Goal: Information Seeking & Learning: Learn about a topic

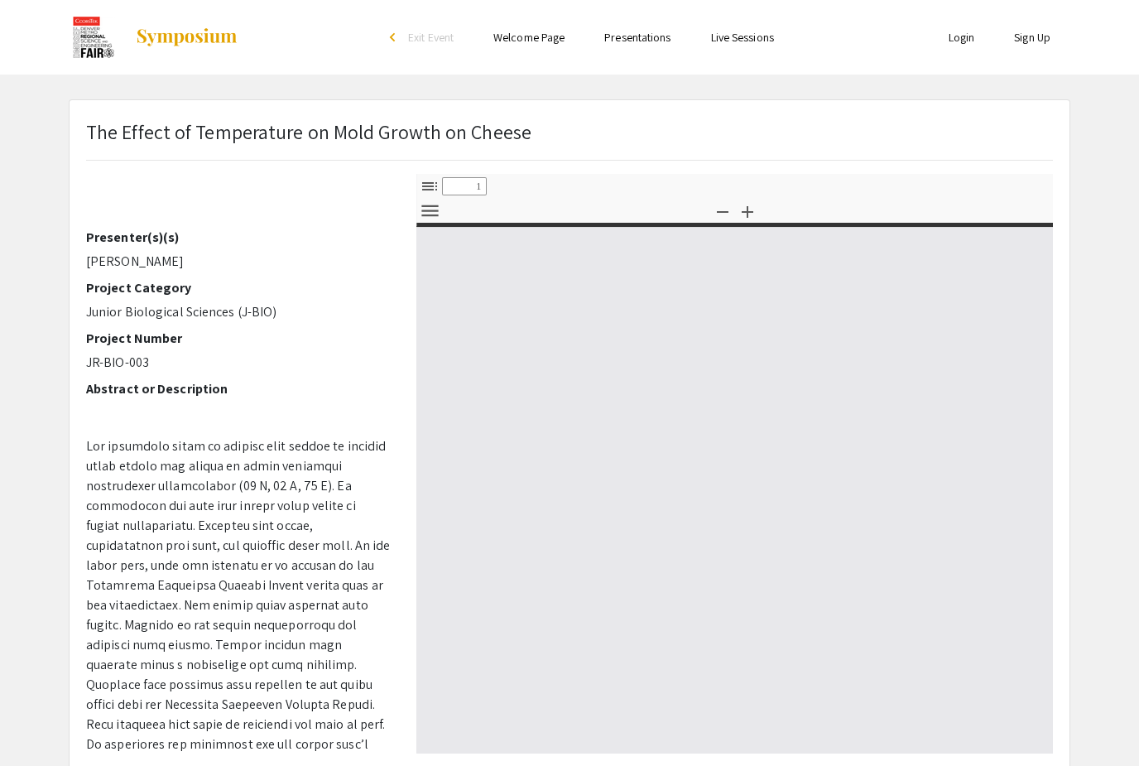
select select "custom"
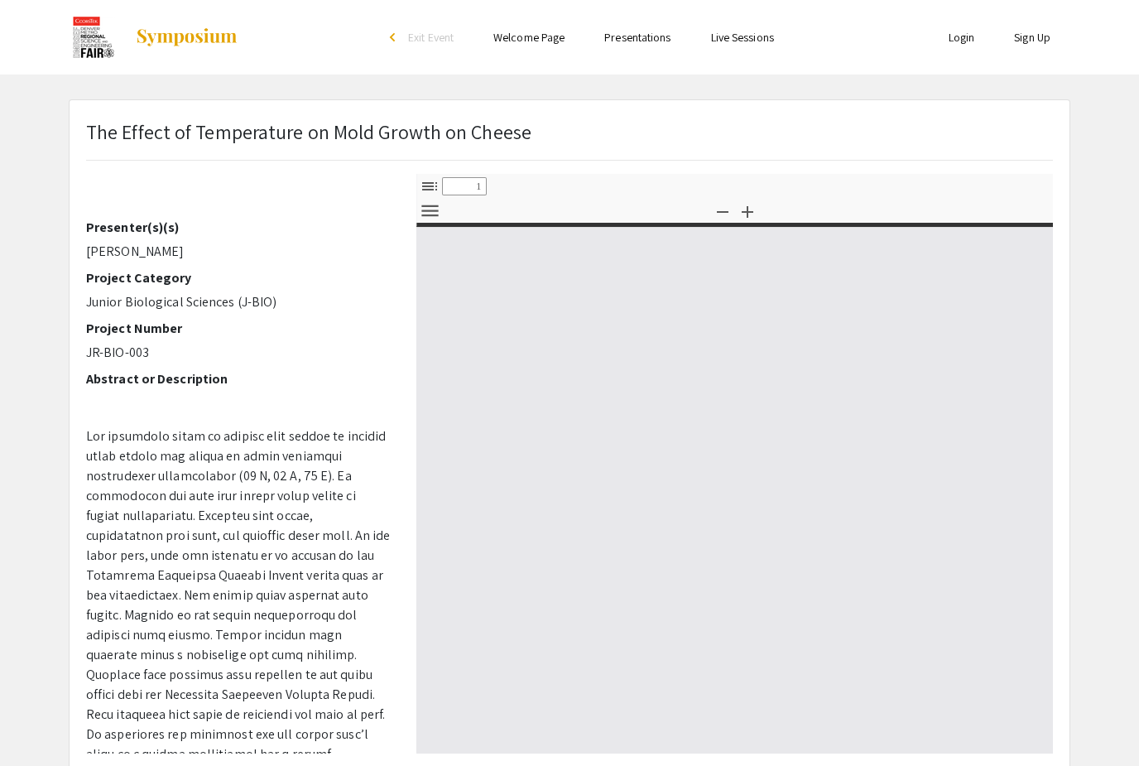
scroll to position [194, 0]
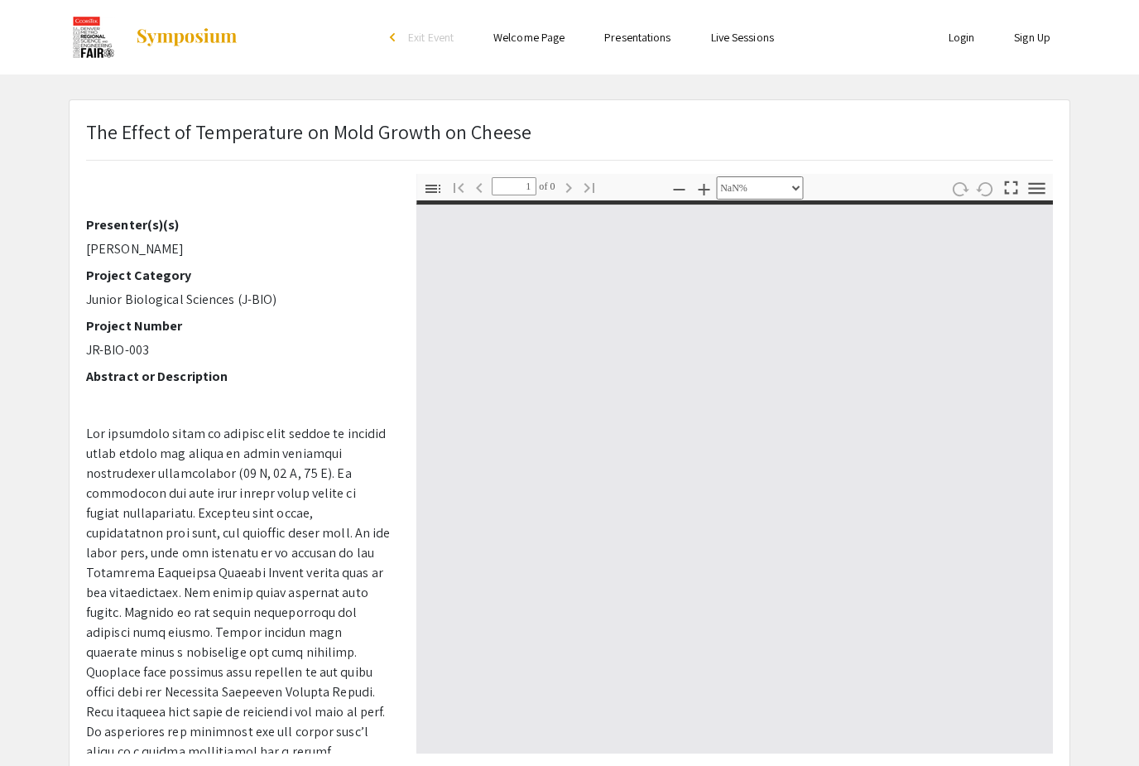
type input "0"
select select "custom"
type input "1"
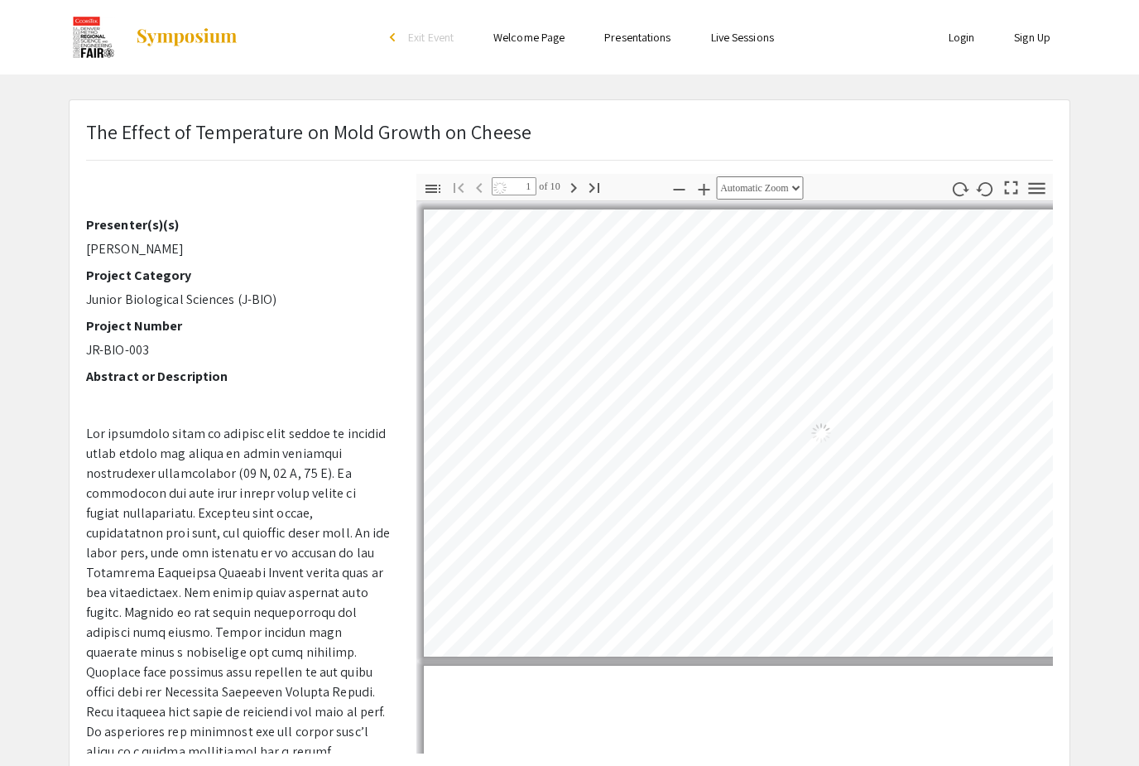
select select "auto"
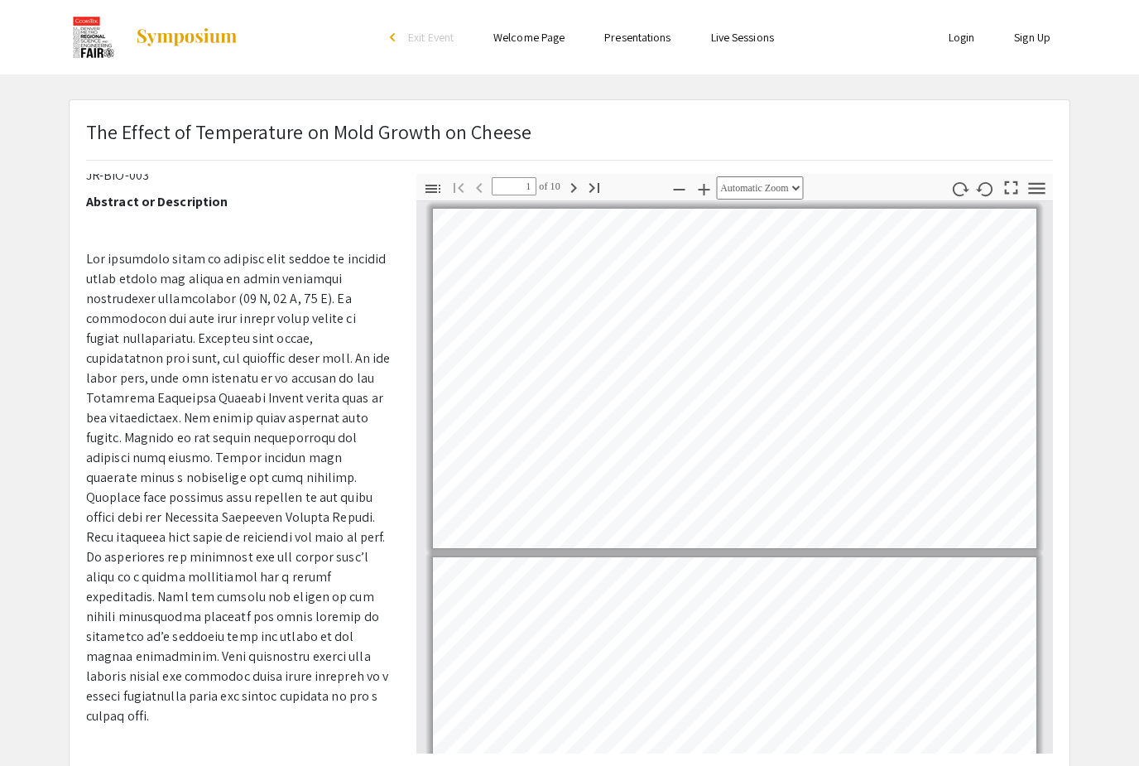
scroll to position [367, 0]
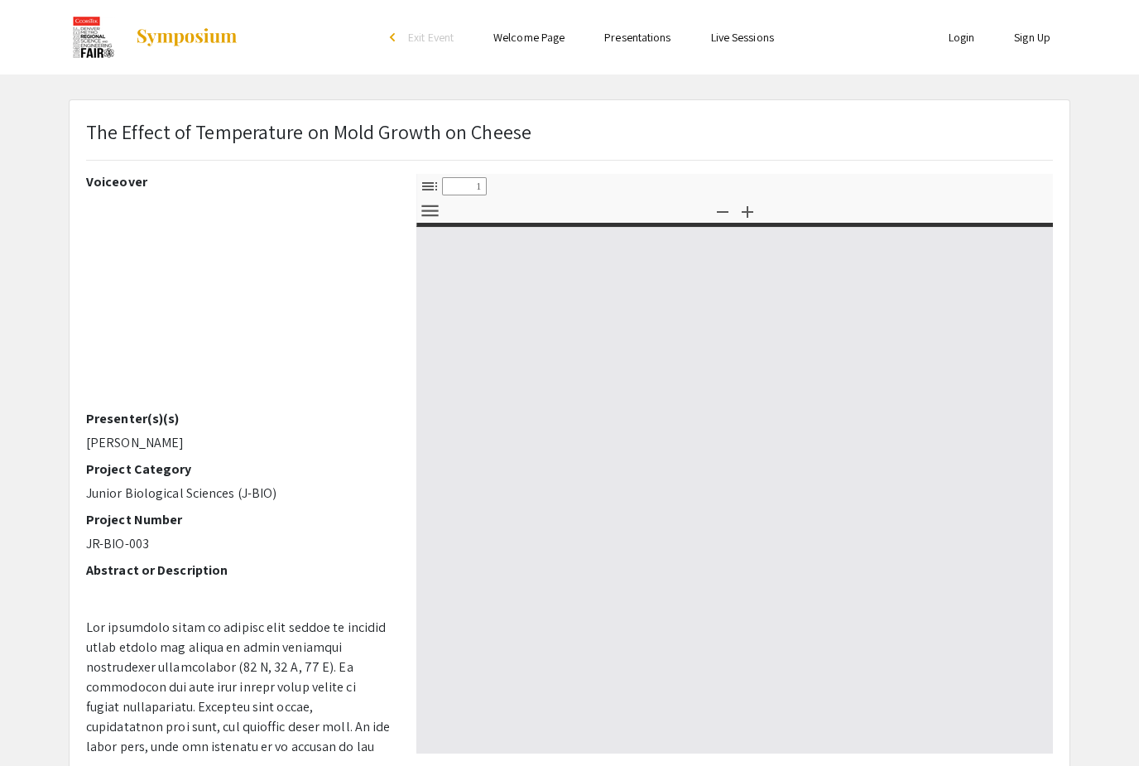
select select "custom"
type input "0"
select select "custom"
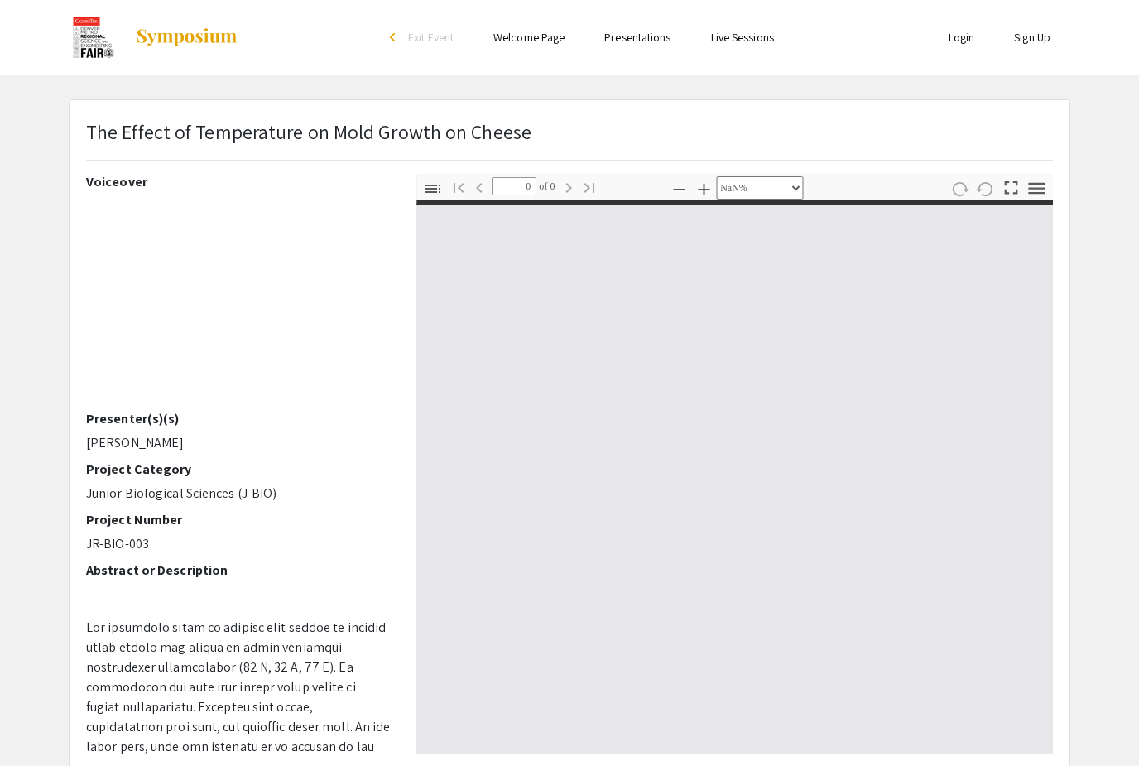
type input "1"
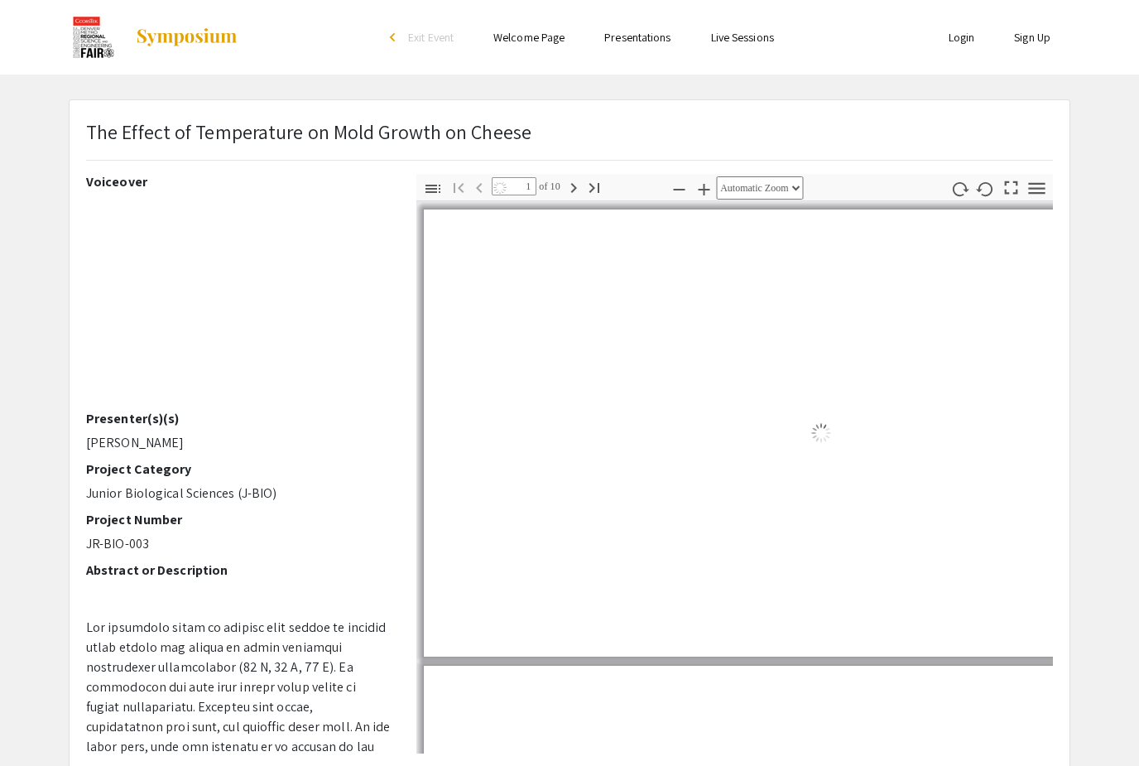
select select "auto"
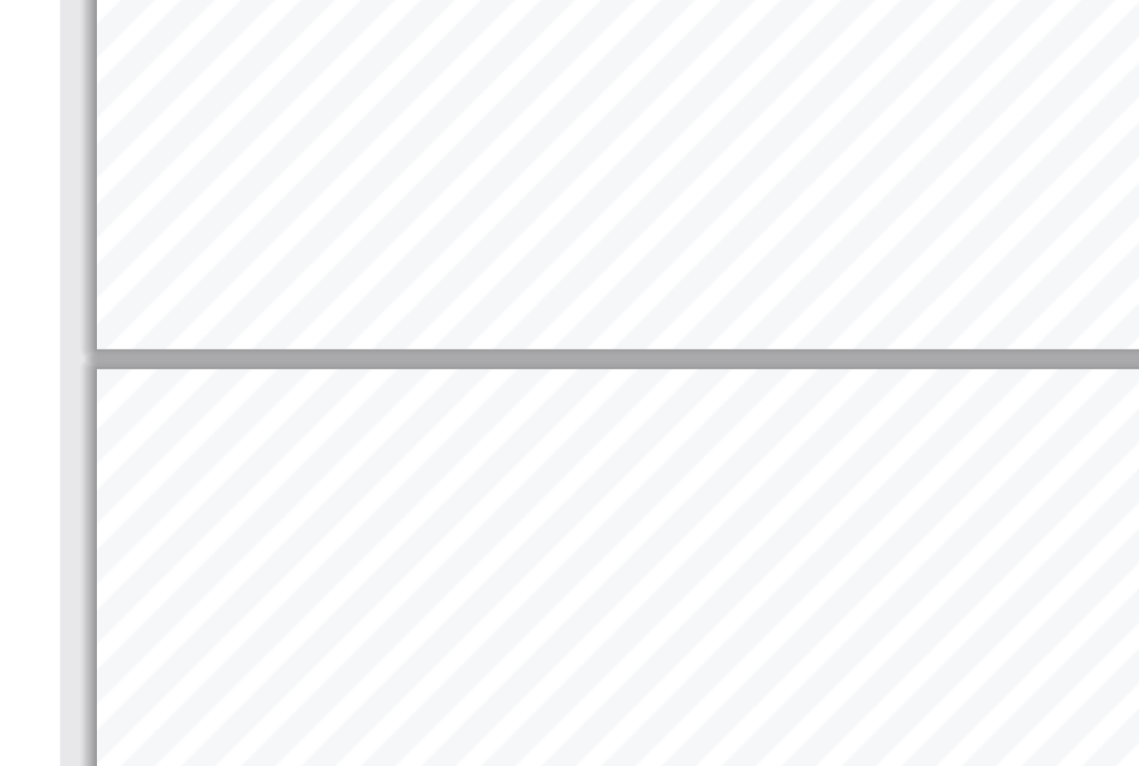
scroll to position [459, 0]
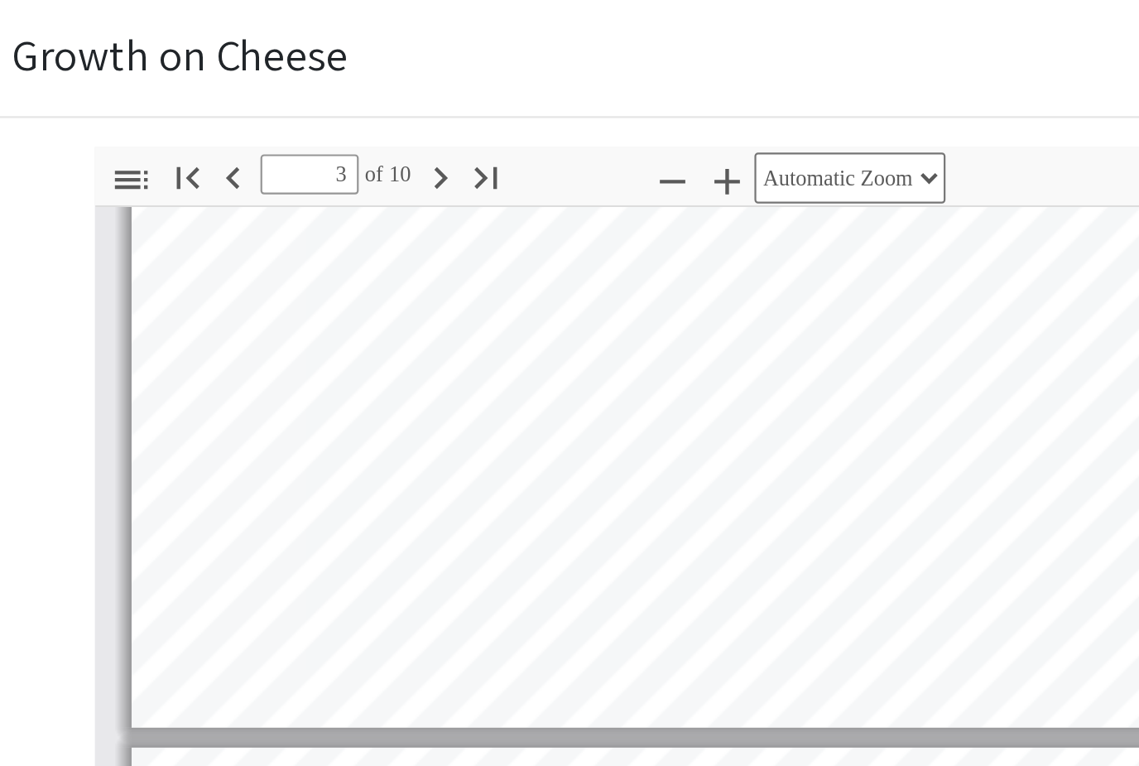
click at [564, 156] on icon "button" at bounding box center [574, 166] width 20 height 20
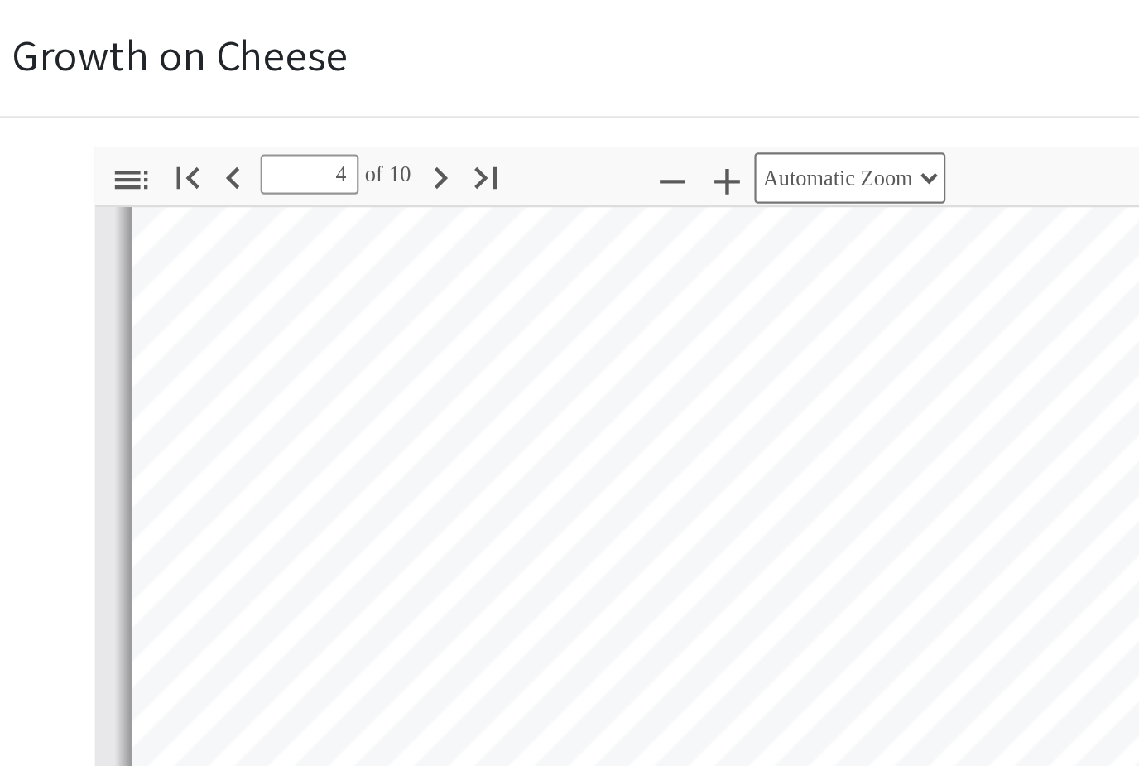
click at [469, 156] on icon "button" at bounding box center [479, 166] width 20 height 20
type input "2"
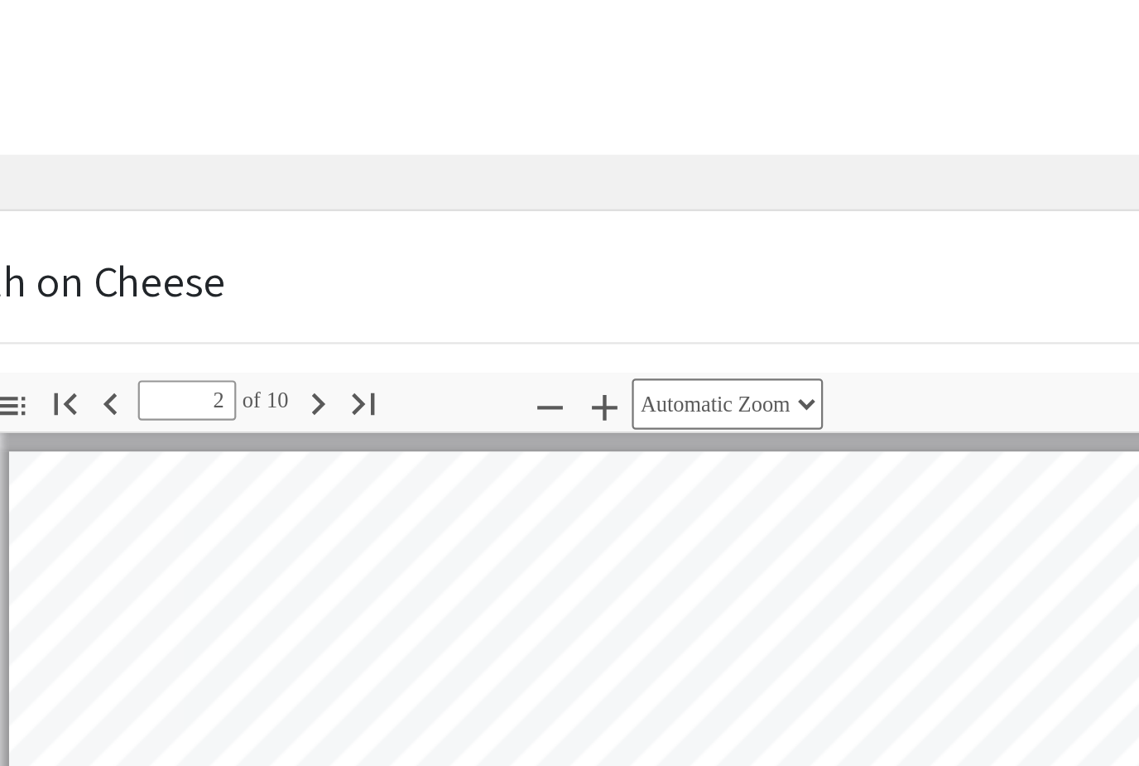
scroll to position [0, 0]
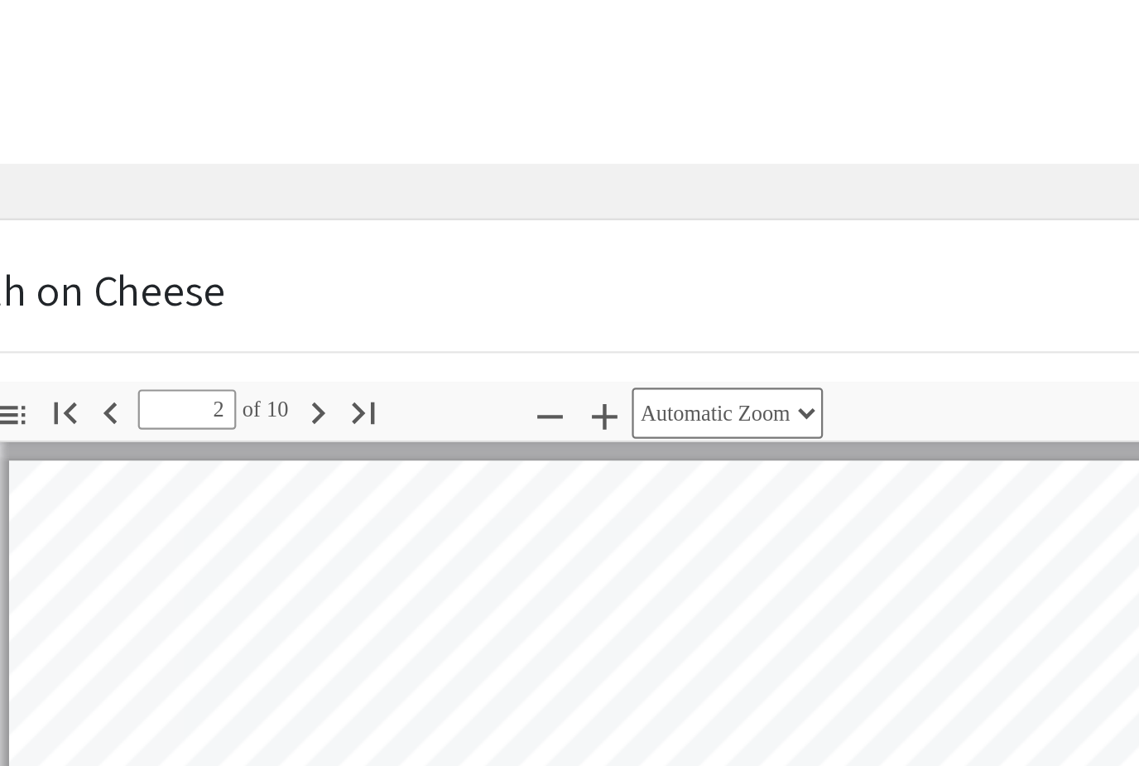
click at [69, 67] on div at bounding box center [319, 37] width 501 height 74
